Goal: Find specific page/section: Find specific page/section

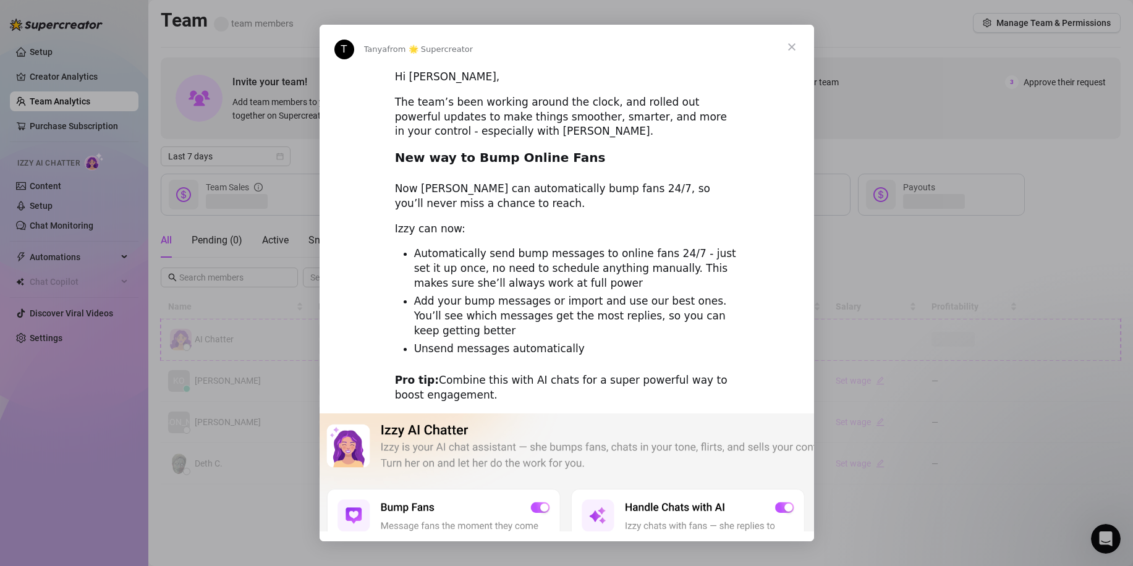
click at [793, 49] on span "Close" at bounding box center [792, 47] width 45 height 45
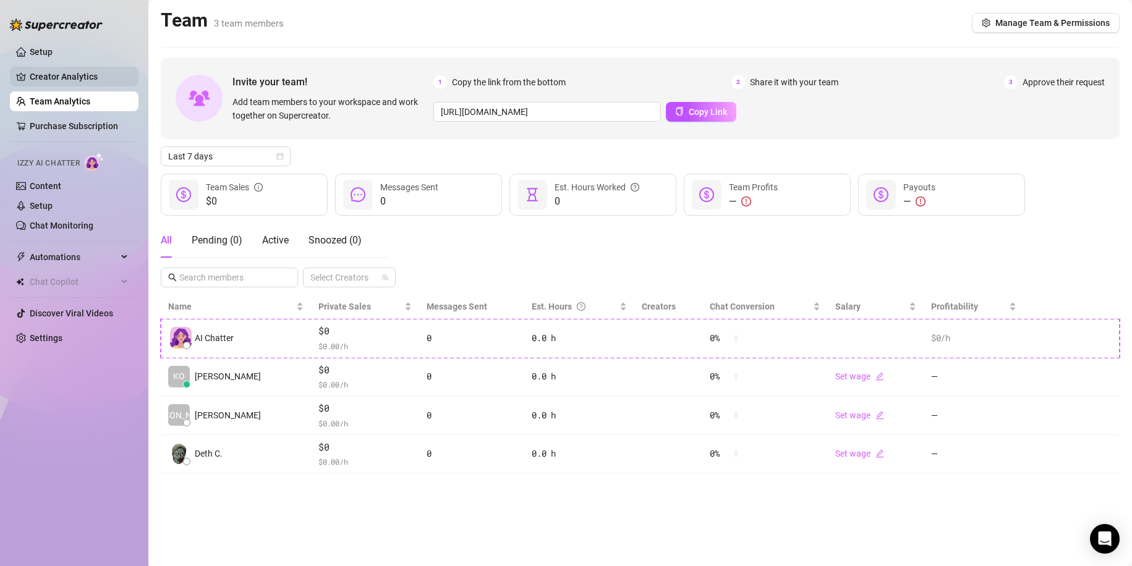
click at [79, 85] on link "Creator Analytics" at bounding box center [79, 77] width 99 height 20
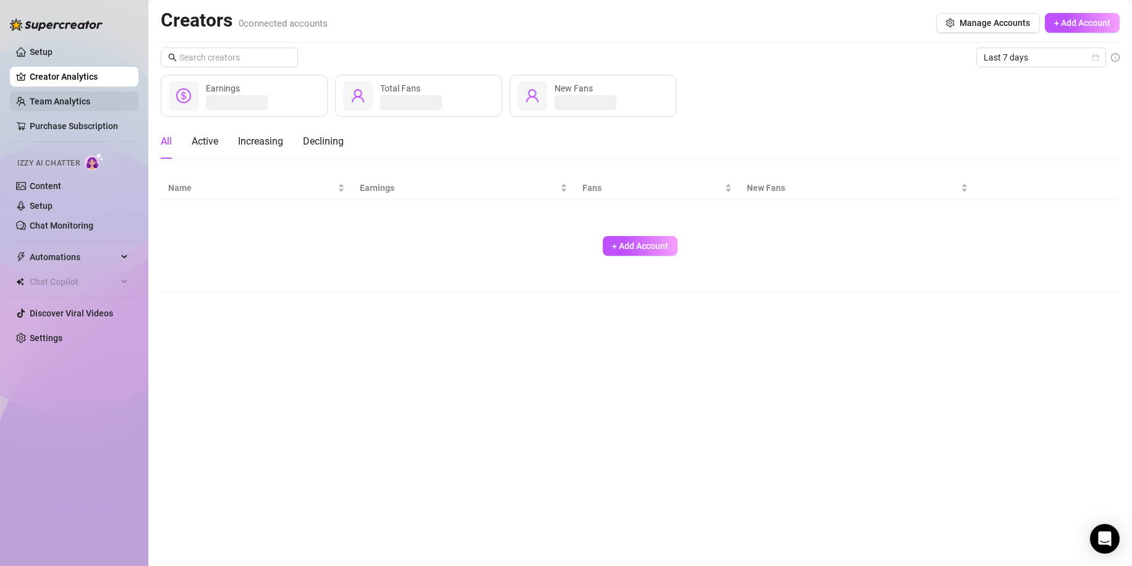
click at [78, 97] on link "Team Analytics" at bounding box center [60, 101] width 61 height 10
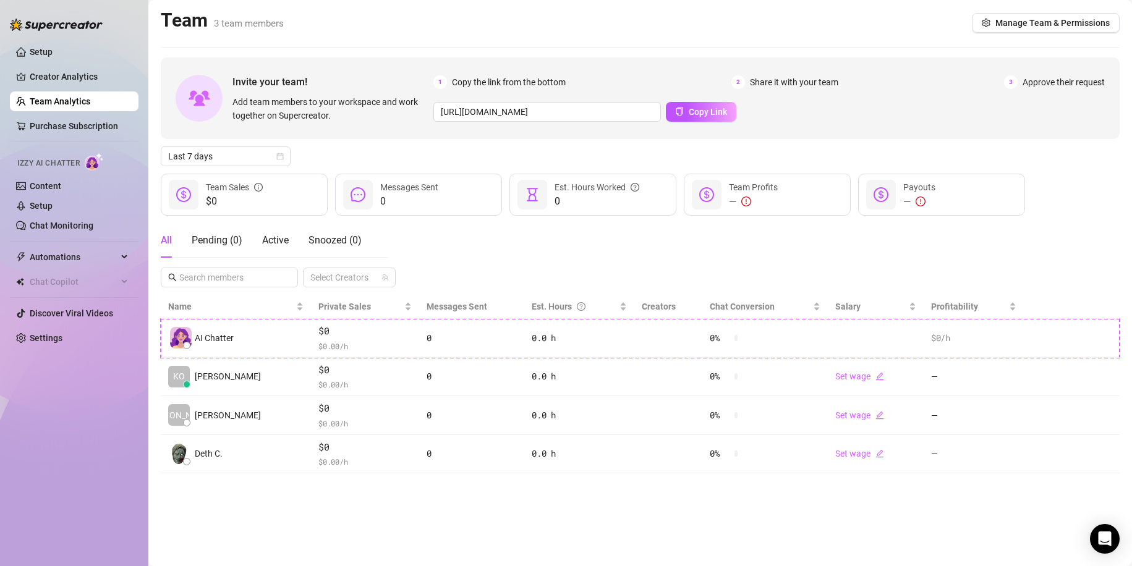
click at [624, 270] on div "All Pending ( 0 ) Active Snoozed ( 0 ) Select Creators" at bounding box center [640, 255] width 959 height 64
